Goal: Task Accomplishment & Management: Manage account settings

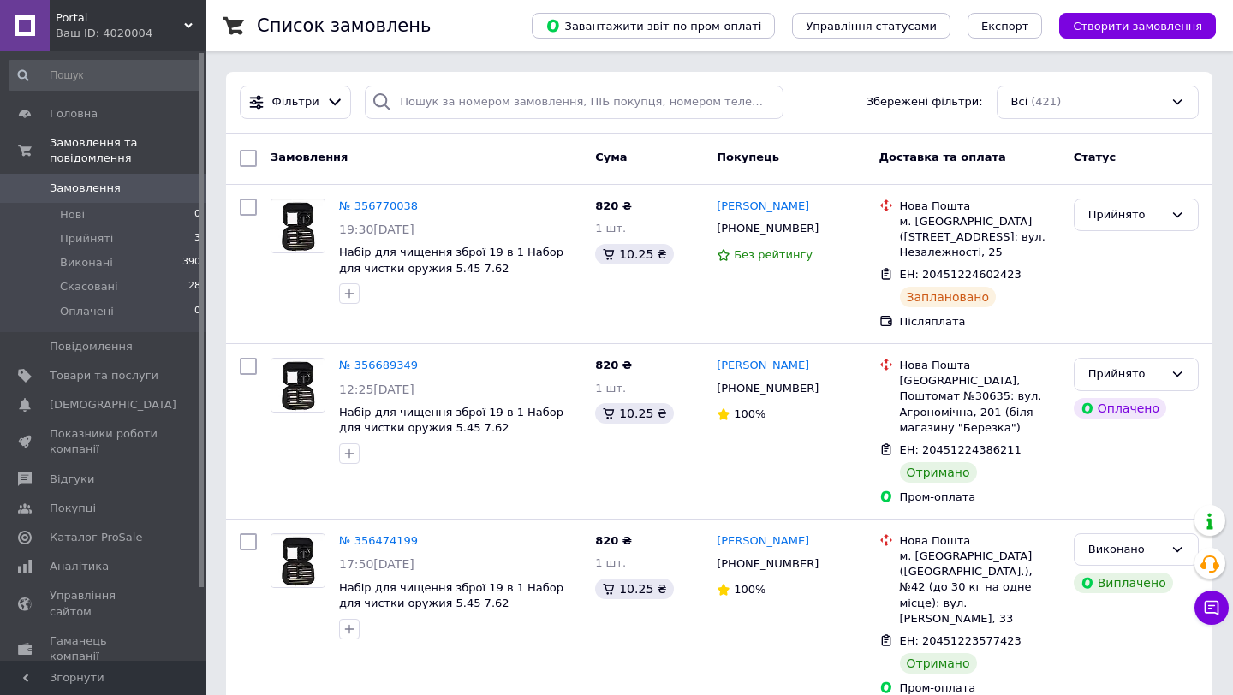
click at [121, 187] on span "Замовлення" at bounding box center [104, 188] width 109 height 15
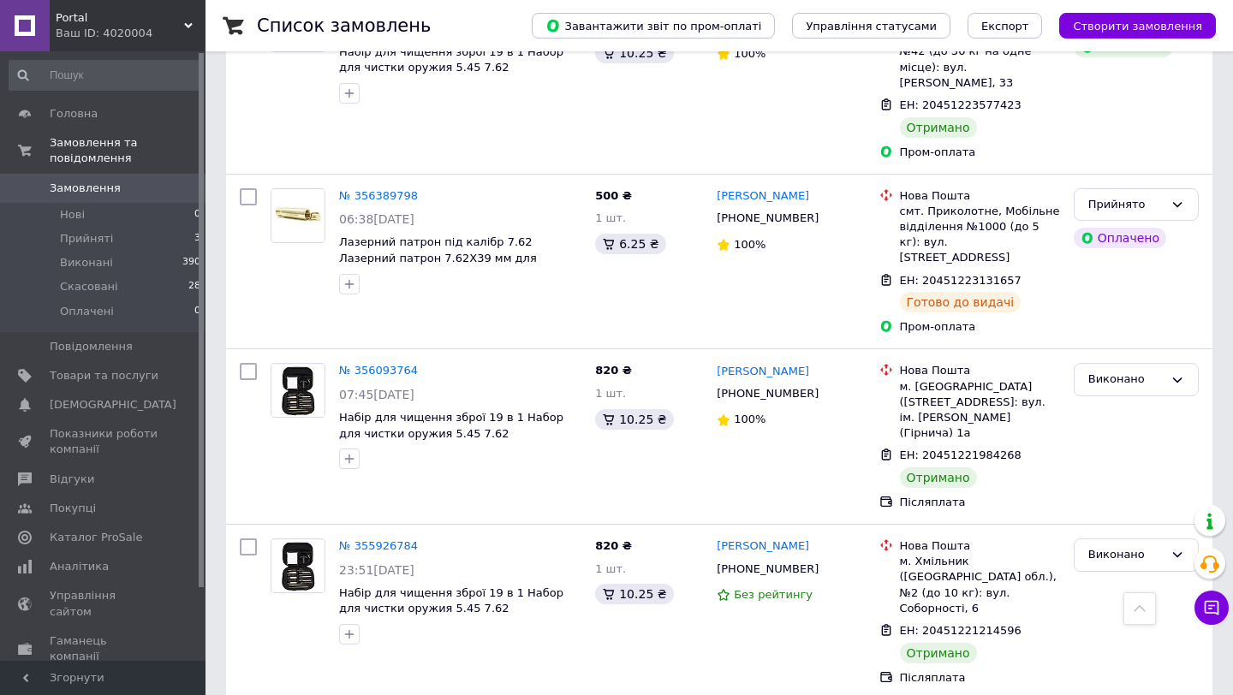
scroll to position [547, 0]
